Goal: Information Seeking & Learning: Learn about a topic

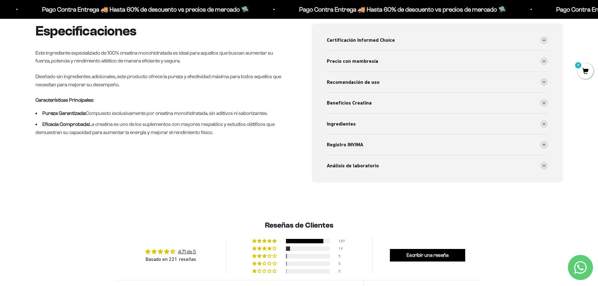
scroll to position [283, 0]
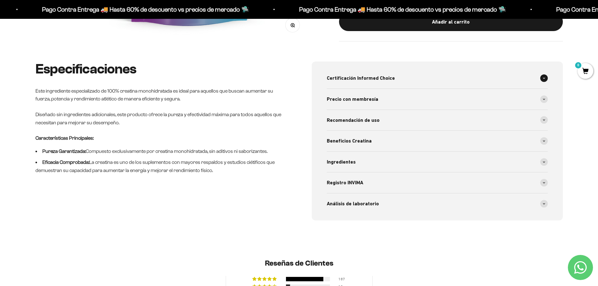
click at [434, 78] on div "Certificación Informed Choice" at bounding box center [437, 78] width 221 height 21
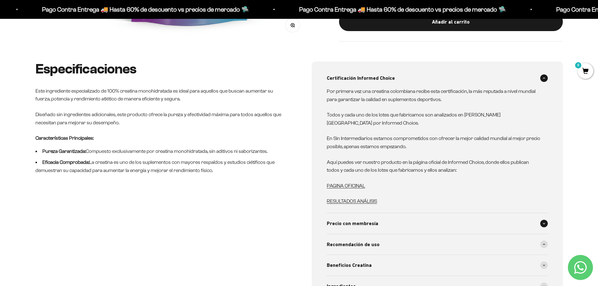
click at [393, 214] on div "Precio con membresía" at bounding box center [437, 223] width 221 height 21
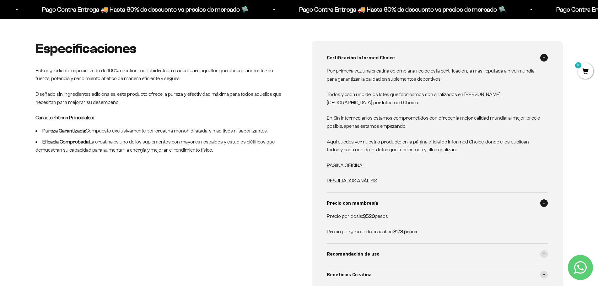
scroll to position [314, 0]
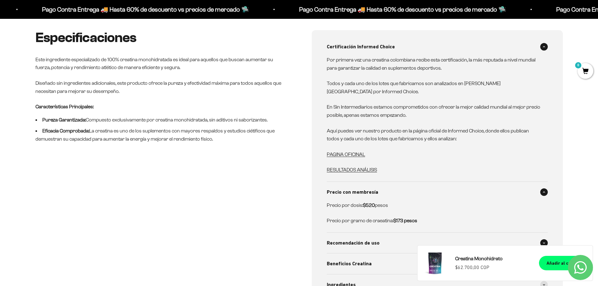
click at [352, 239] on span "Recomendación de uso" at bounding box center [353, 243] width 53 height 8
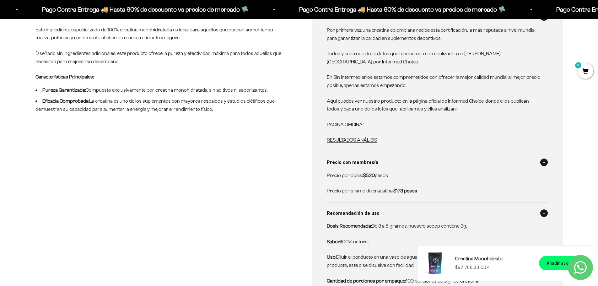
scroll to position [408, 0]
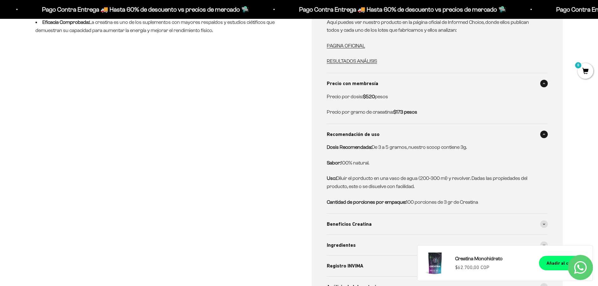
drag, startPoint x: 299, startPoint y: 182, endPoint x: 299, endPoint y: 192, distance: 10.4
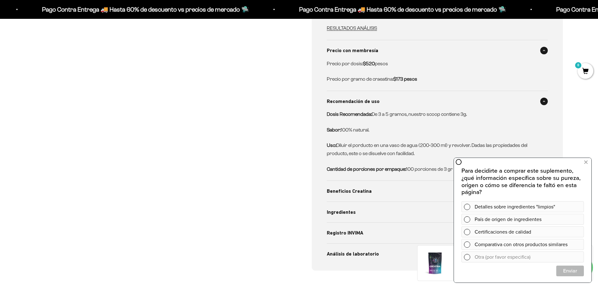
drag, startPoint x: 286, startPoint y: 157, endPoint x: 285, endPoint y: 167, distance: 10.1
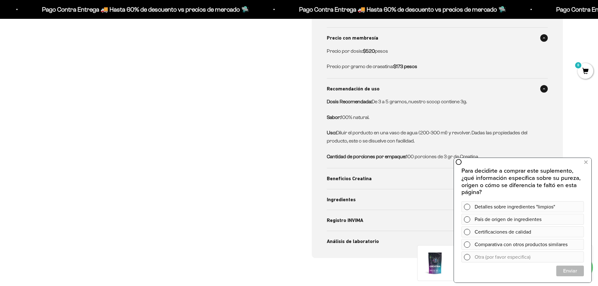
scroll to position [470, 0]
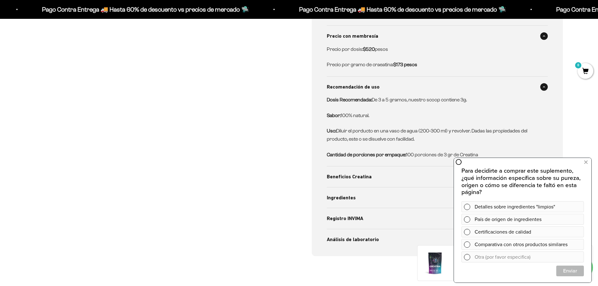
drag, startPoint x: 298, startPoint y: 165, endPoint x: 296, endPoint y: 172, distance: 6.5
click at [587, 160] on icon at bounding box center [585, 162] width 3 height 8
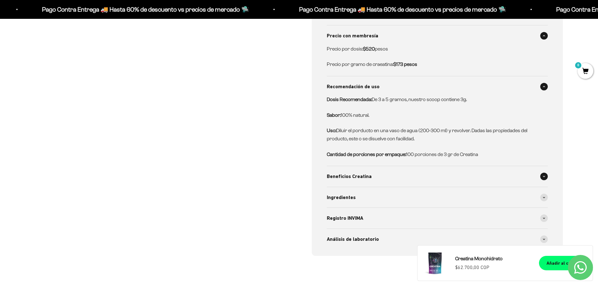
click at [367, 172] on span "Beneficios Creatina" at bounding box center [349, 176] width 45 height 8
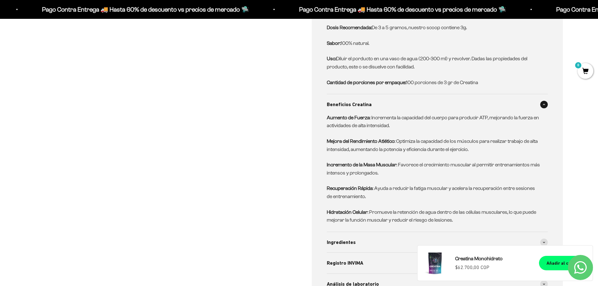
drag, startPoint x: 283, startPoint y: 158, endPoint x: 282, endPoint y: 161, distance: 3.6
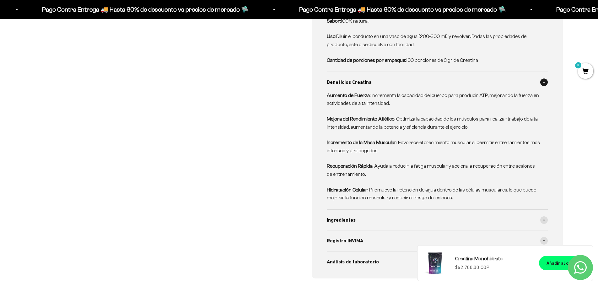
scroll to position [576, 0]
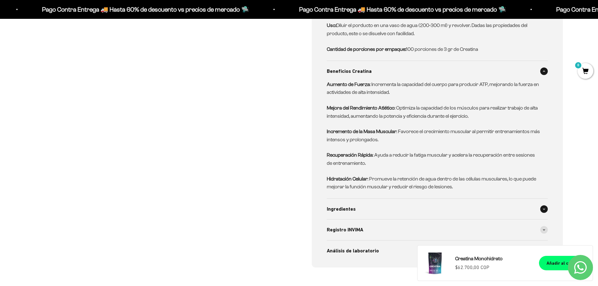
click at [337, 205] on span "Ingredientes" at bounding box center [341, 209] width 29 height 8
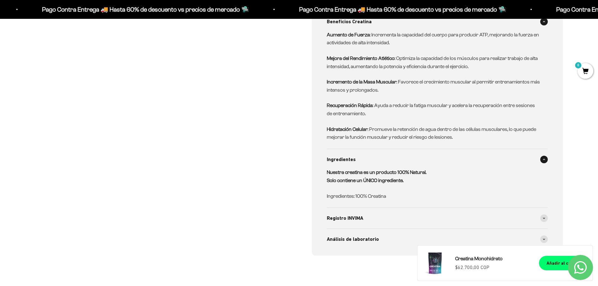
scroll to position [632, 0]
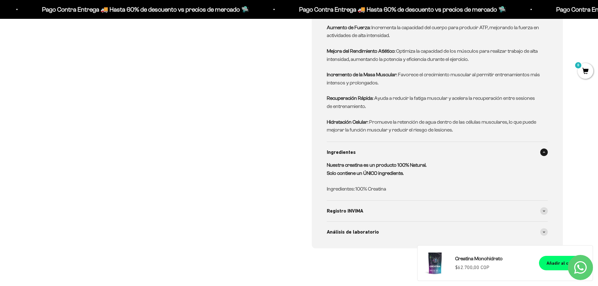
drag, startPoint x: 274, startPoint y: 165, endPoint x: 274, endPoint y: 176, distance: 11.0
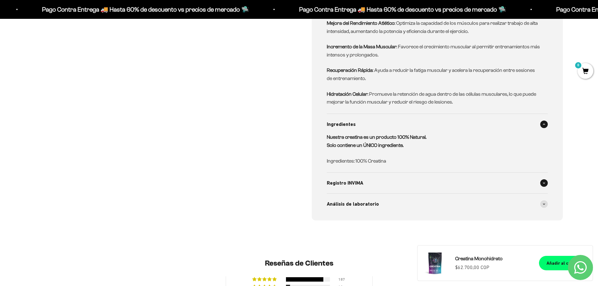
scroll to position [665, 0]
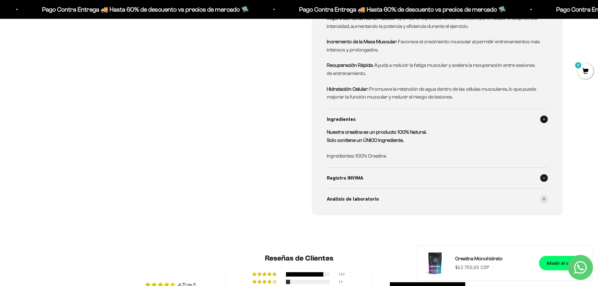
click at [369, 168] on div "Registro INVIMA" at bounding box center [437, 178] width 221 height 21
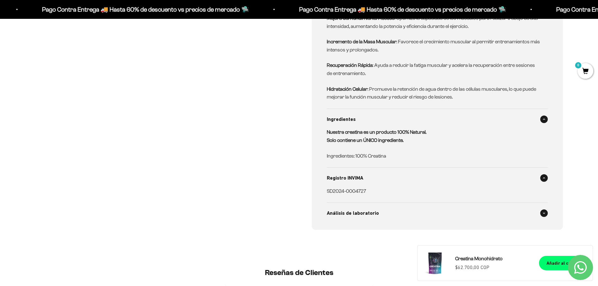
click at [342, 209] on span "Análisis de laboratorio" at bounding box center [353, 213] width 52 height 8
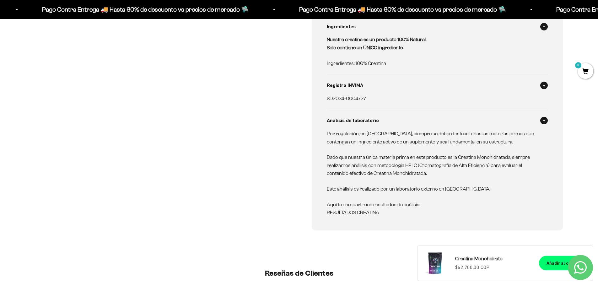
scroll to position [760, 0]
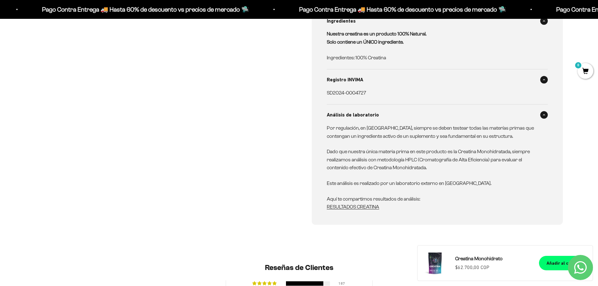
drag, startPoint x: 287, startPoint y: 140, endPoint x: 285, endPoint y: 147, distance: 7.3
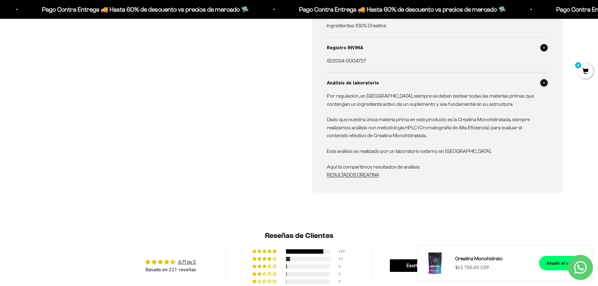
drag, startPoint x: 283, startPoint y: 147, endPoint x: 281, endPoint y: 151, distance: 4.4
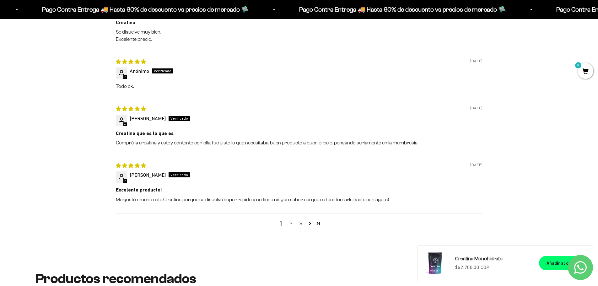
drag, startPoint x: 65, startPoint y: 181, endPoint x: 63, endPoint y: 176, distance: 5.8
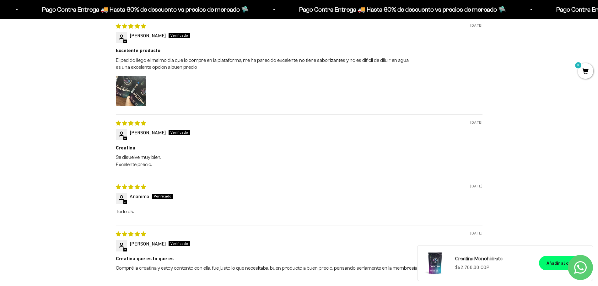
scroll to position [1137, 0]
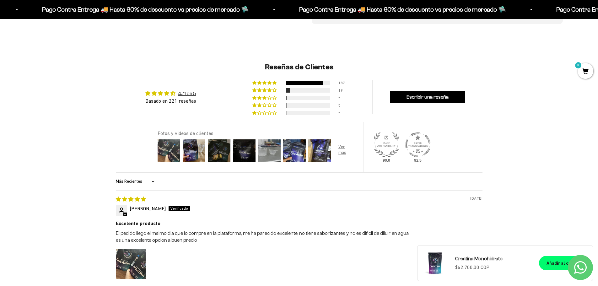
drag, startPoint x: 63, startPoint y: 176, endPoint x: 58, endPoint y: 116, distance: 60.5
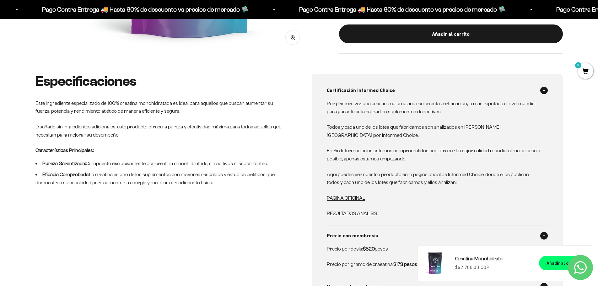
scroll to position [0, 0]
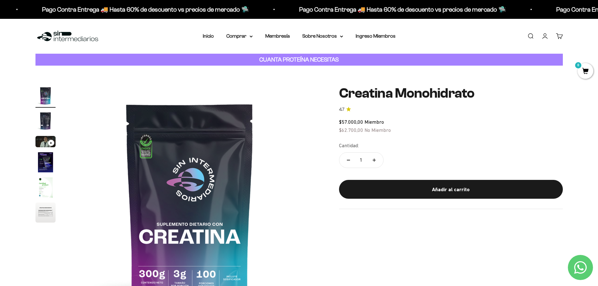
drag, startPoint x: 58, startPoint y: 195, endPoint x: 55, endPoint y: 169, distance: 26.3
click at [250, 37] on icon at bounding box center [251, 36] width 3 height 2
click at [254, 58] on summary "Proteínas" at bounding box center [256, 56] width 52 height 8
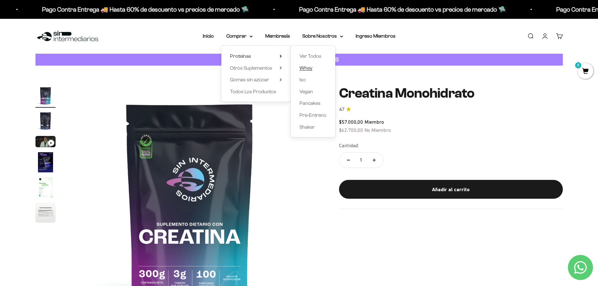
click at [303, 72] on span "Whey" at bounding box center [306, 68] width 13 height 8
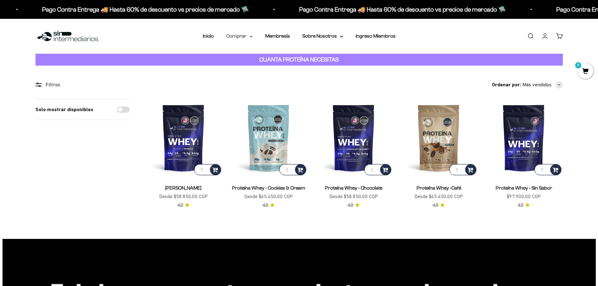
click at [247, 37] on summary "Comprar" at bounding box center [239, 36] width 26 height 8
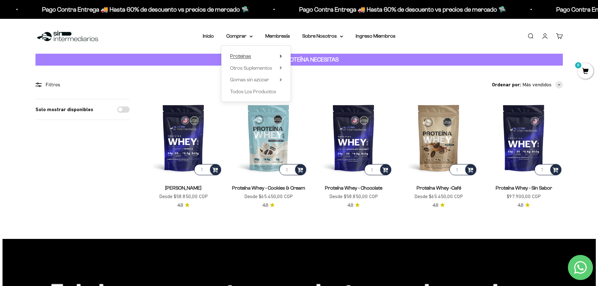
click at [249, 57] on span "Proteínas" at bounding box center [240, 55] width 21 height 5
click at [306, 115] on span "Pre-Entreno" at bounding box center [313, 114] width 27 height 5
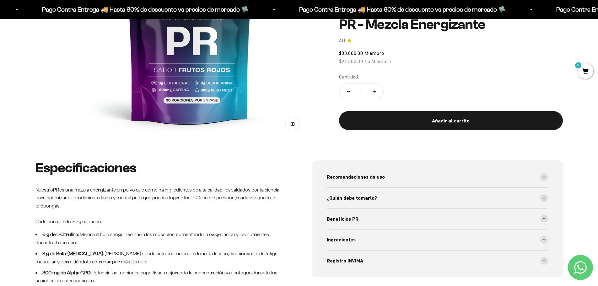
scroll to position [314, 0]
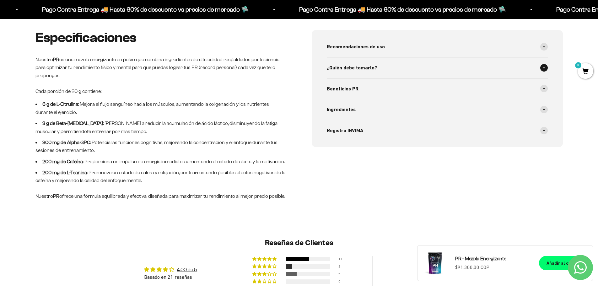
click at [450, 66] on div "¿Quién debe tomarlo?" at bounding box center [437, 67] width 221 height 21
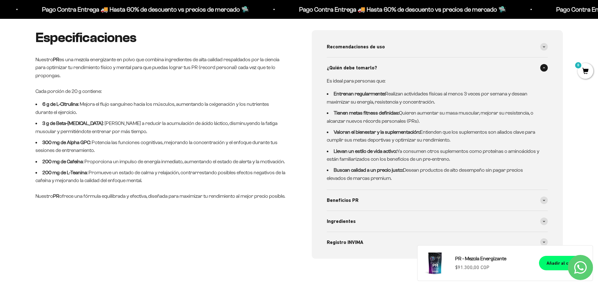
drag, startPoint x: 398, startPoint y: 132, endPoint x: 388, endPoint y: 141, distance: 13.6
click at [388, 141] on li "Valoran el bienestar y la suplementación: Entienden que los suplementos son ali…" at bounding box center [434, 136] width 214 height 16
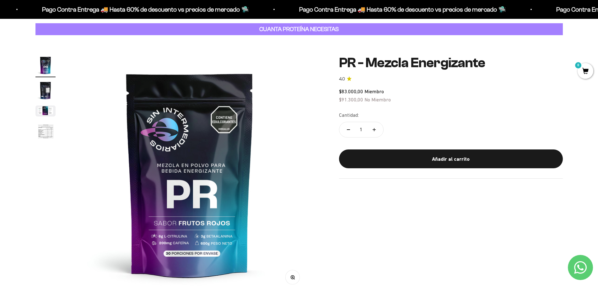
scroll to position [0, 0]
